Goal: Transaction & Acquisition: Download file/media

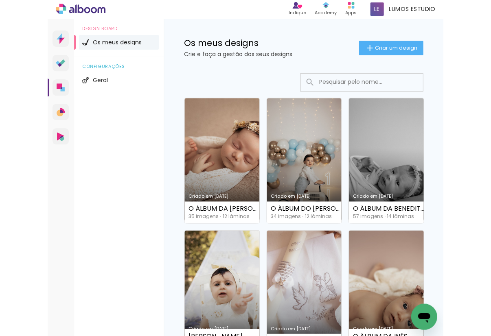
scroll to position [36, 0]
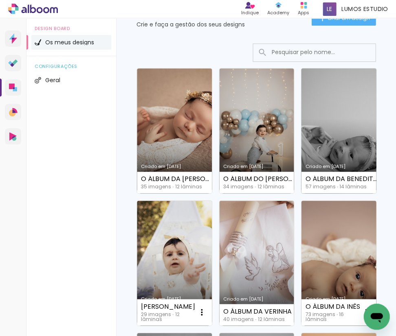
click at [301, 193] on link "Criado em 06/08/25" at bounding box center [338, 130] width 75 height 125
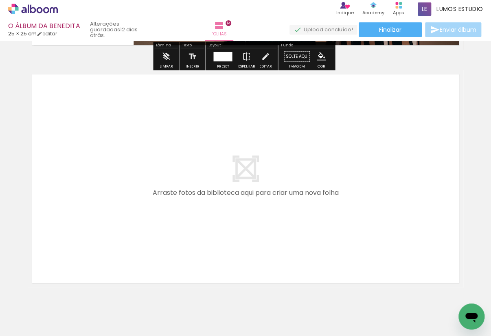
scroll to position [3360, 0]
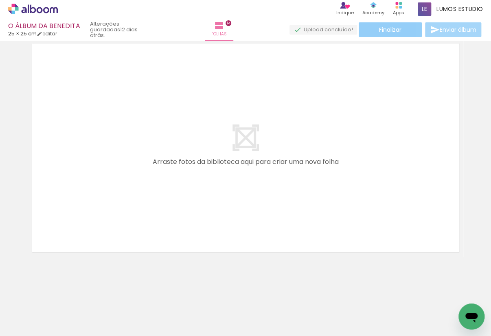
click at [395, 32] on span "Finalizar" at bounding box center [390, 30] width 22 height 6
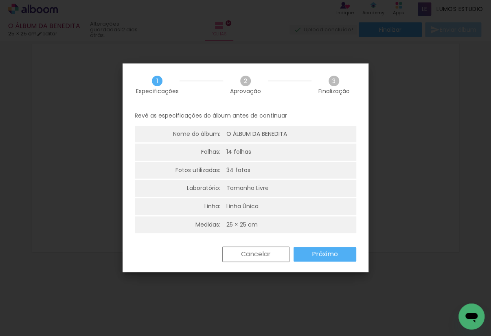
click at [0, 0] on slot "Próximo" at bounding box center [0, 0] width 0 height 0
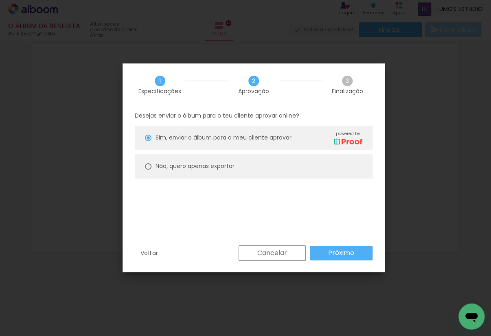
click at [223, 160] on paper-radio-button "Não, quero apenas exportar" at bounding box center [254, 166] width 238 height 24
type paper-radio-button "on"
click at [327, 250] on paper-button "Próximo" at bounding box center [341, 253] width 63 height 15
type input "Alta, 300 DPI"
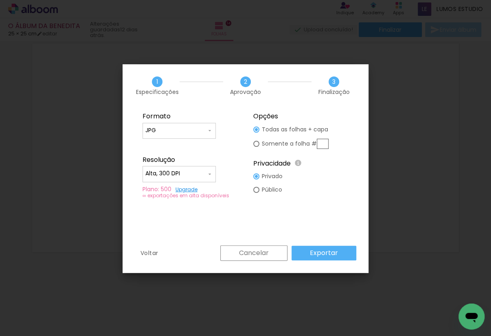
click at [0, 0] on slot "Exportar" at bounding box center [0, 0] width 0 height 0
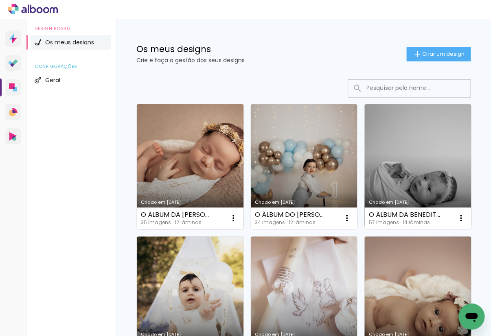
click at [191, 155] on link "Criado em 14/08/25" at bounding box center [190, 166] width 107 height 125
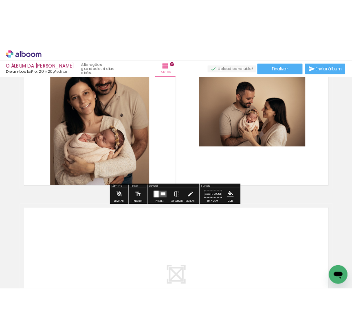
scroll to position [2859, 0]
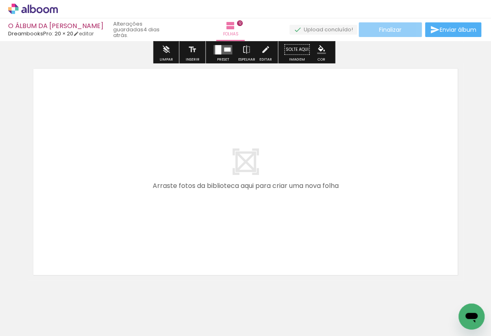
click at [396, 27] on span "Finalizar" at bounding box center [390, 30] width 22 height 6
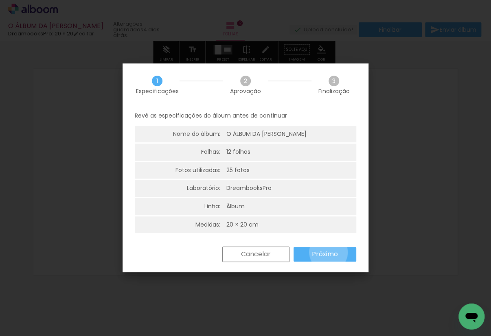
click at [0, 0] on slot "Próximo" at bounding box center [0, 0] width 0 height 0
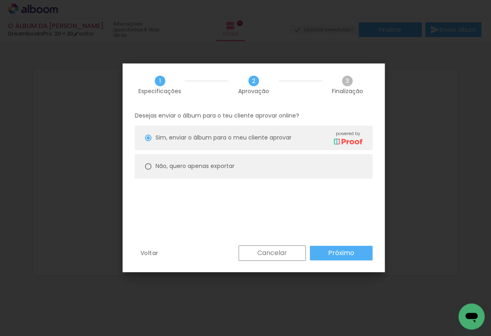
click at [0, 0] on slot "Não, quero apenas exportar" at bounding box center [0, 0] width 0 height 0
type paper-radio-button "on"
click at [327, 251] on paper-button "Próximo" at bounding box center [341, 253] width 63 height 15
type input "Alta, 300 DPI"
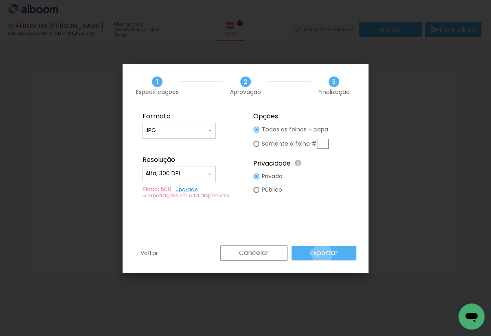
click at [0, 0] on slot "Exportar" at bounding box center [0, 0] width 0 height 0
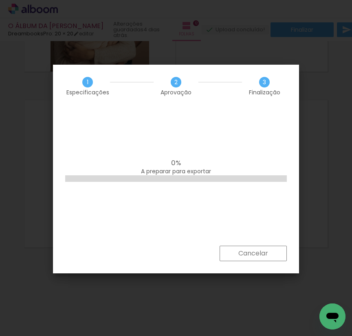
scroll to position [2074, 0]
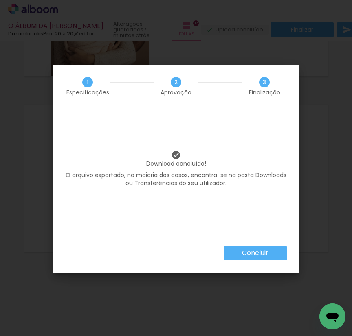
drag, startPoint x: 287, startPoint y: 57, endPoint x: 281, endPoint y: 52, distance: 7.2
click at [287, 57] on iron-overlay-backdrop at bounding box center [176, 168] width 352 height 336
